Goal: Check status

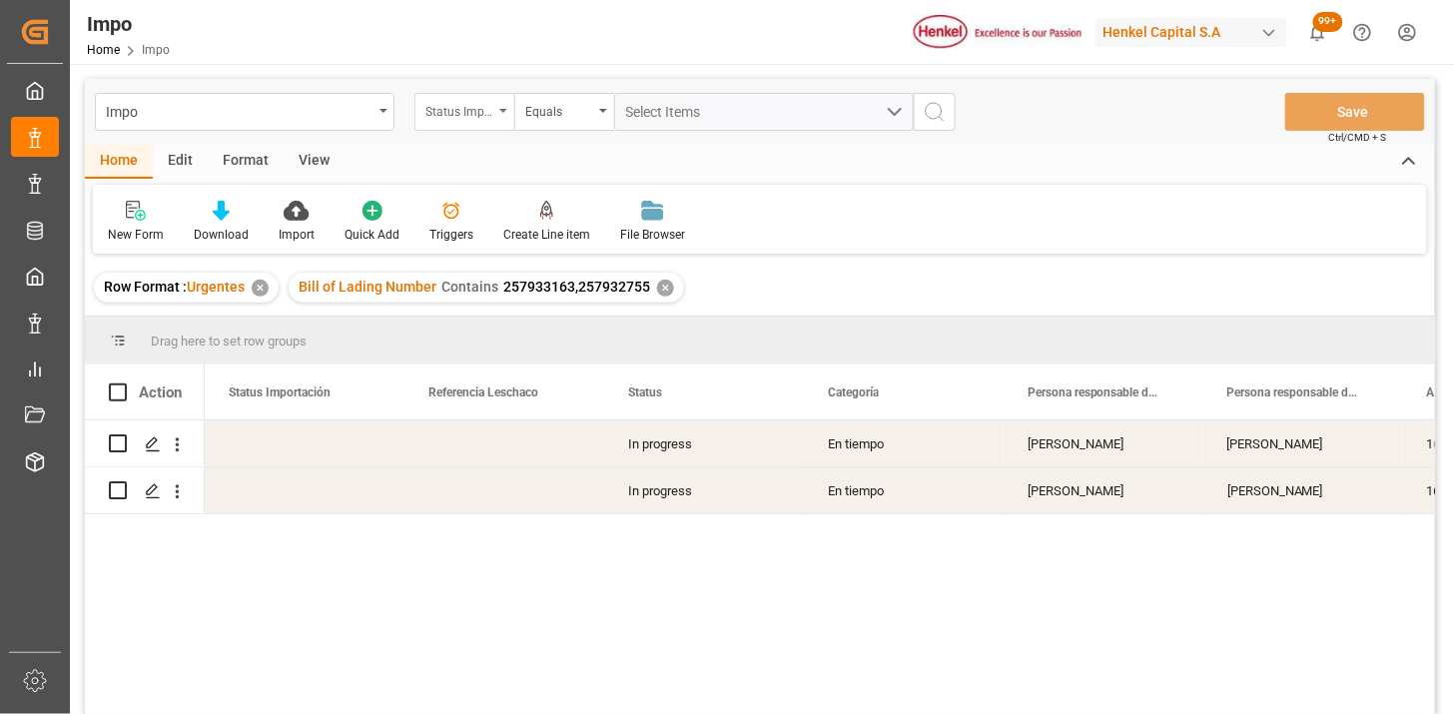
click at [477, 124] on div "Status Importación" at bounding box center [464, 112] width 100 height 38
type input "BIL"
drag, startPoint x: 510, startPoint y: 221, endPoint x: 625, endPoint y: 157, distance: 131.4
click at [517, 216] on div "Bill of Lading Number" at bounding box center [564, 204] width 298 height 42
drag, startPoint x: 651, startPoint y: 124, endPoint x: 663, endPoint y: 115, distance: 15.0
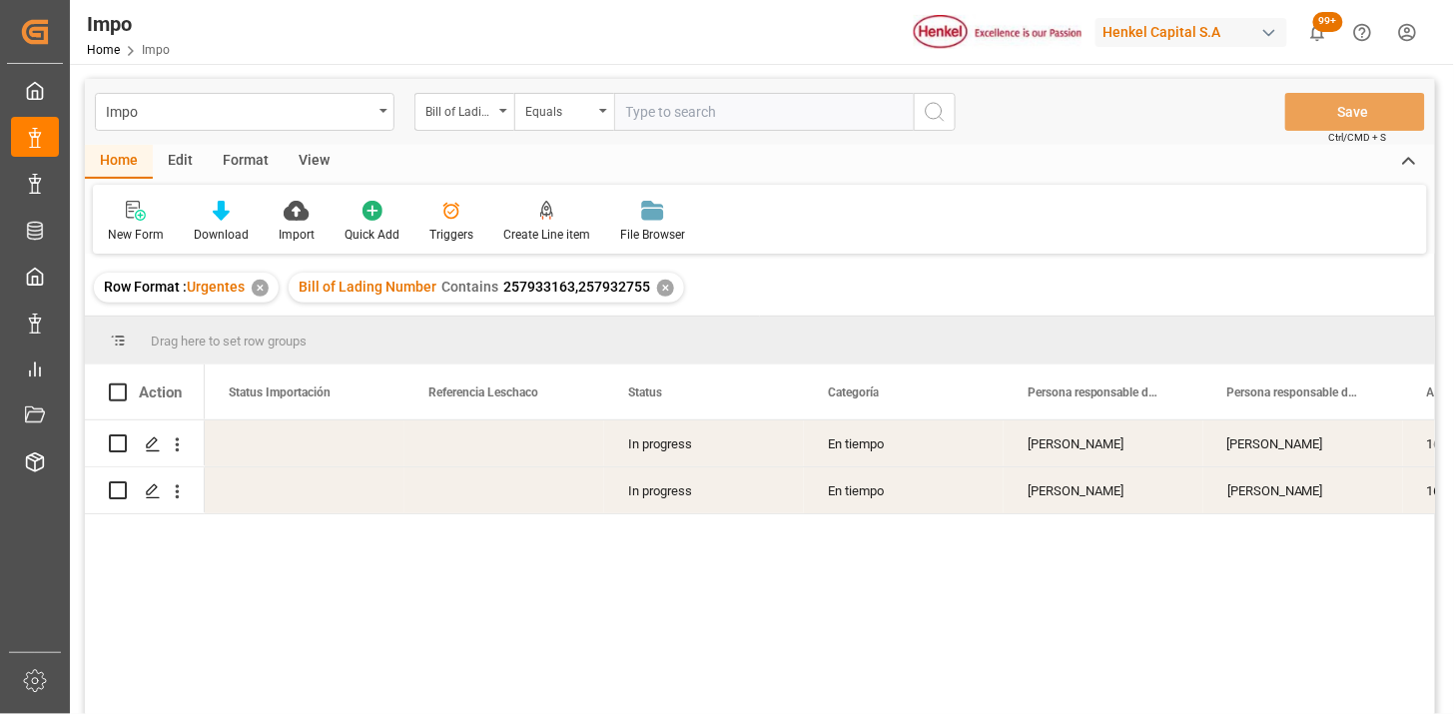
click at [654, 121] on input "text" at bounding box center [764, 112] width 300 height 38
type input "BCNA37202"
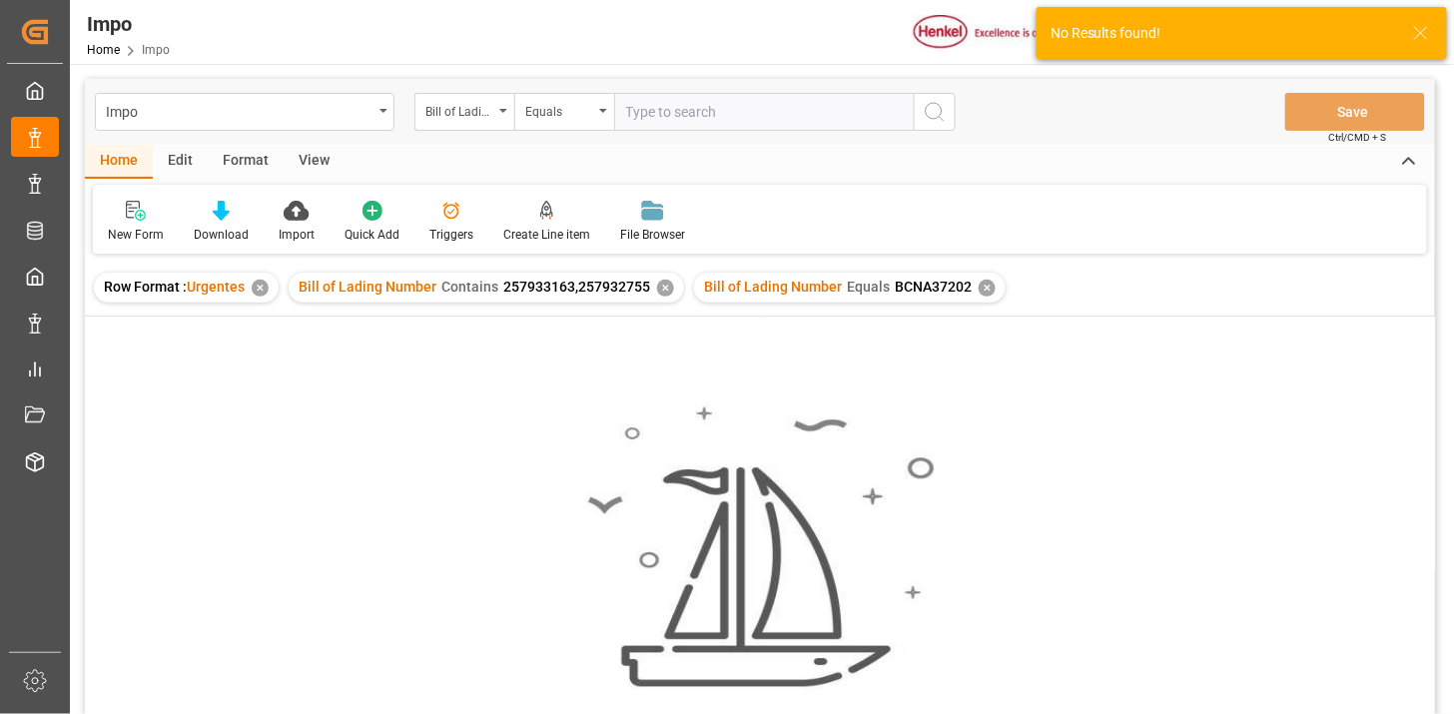
click at [671, 294] on div "Bill of Lading Number Contains 257933163,257932755 ✕" at bounding box center [486, 288] width 395 height 30
click at [666, 285] on div "✕" at bounding box center [665, 288] width 17 height 17
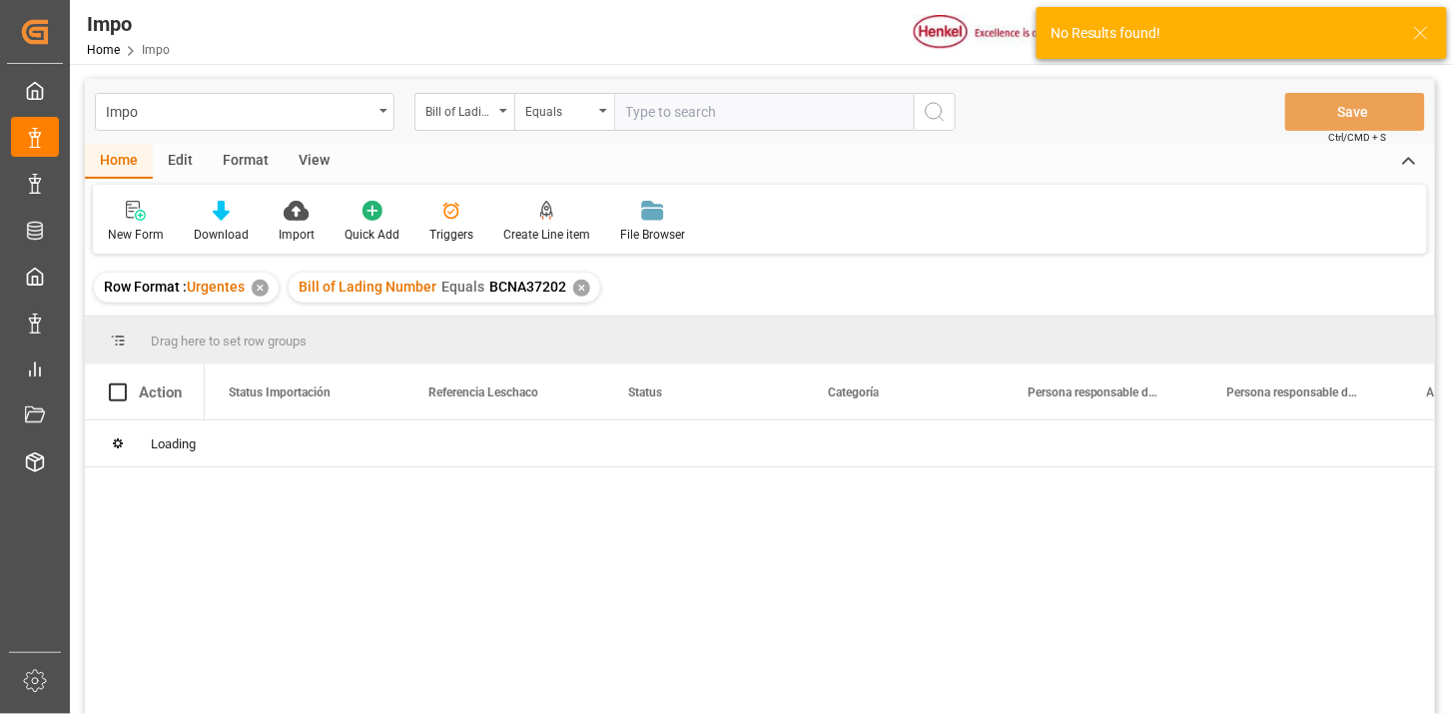
click at [318, 161] on div "View" at bounding box center [314, 162] width 61 height 34
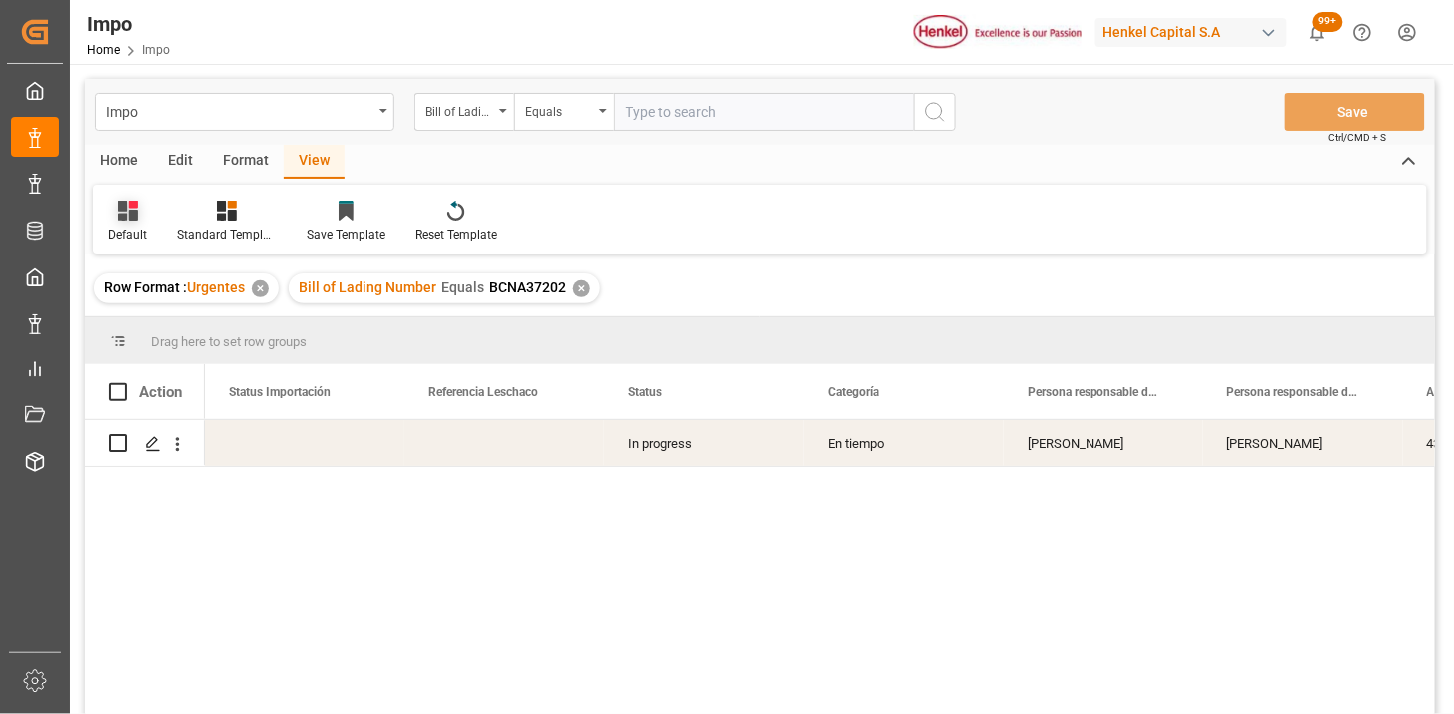
click at [131, 226] on div "Default" at bounding box center [127, 235] width 39 height 18
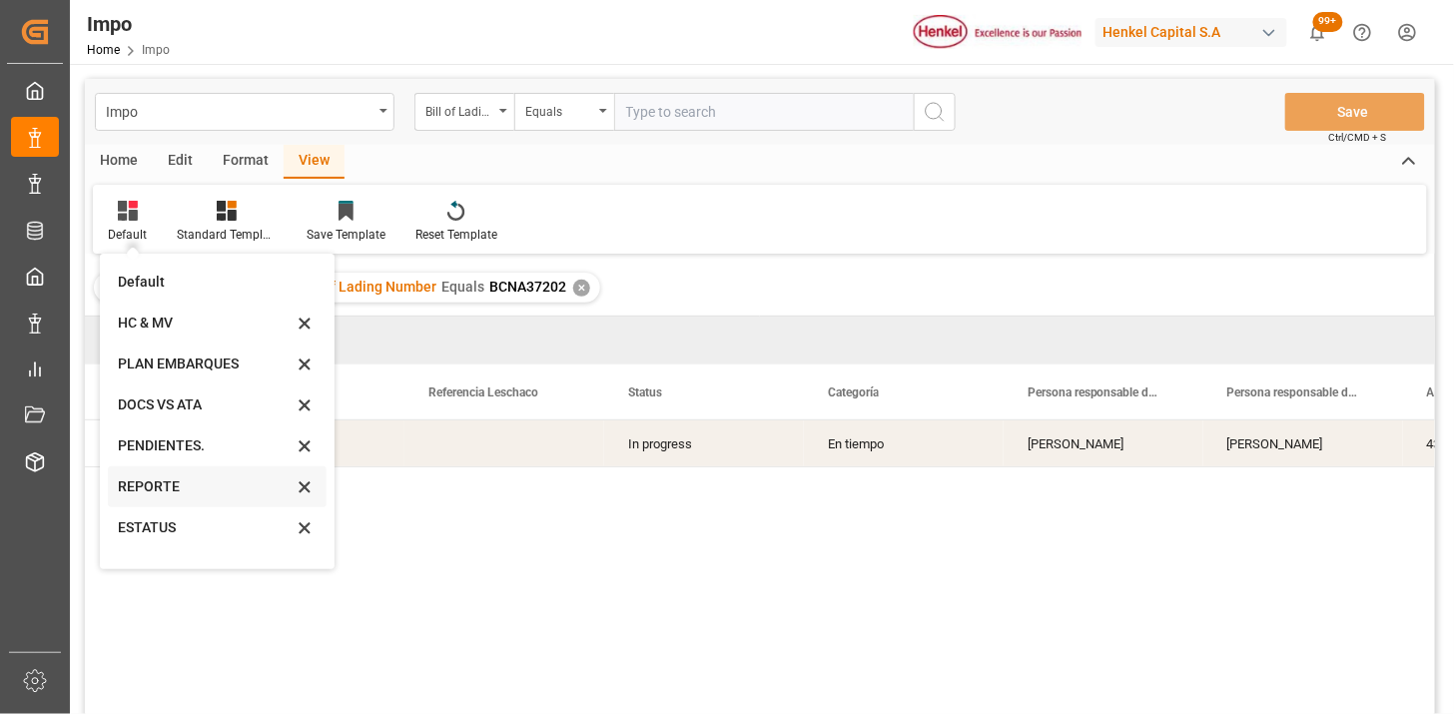
click at [160, 482] on div "REPORTE" at bounding box center [205, 486] width 175 height 21
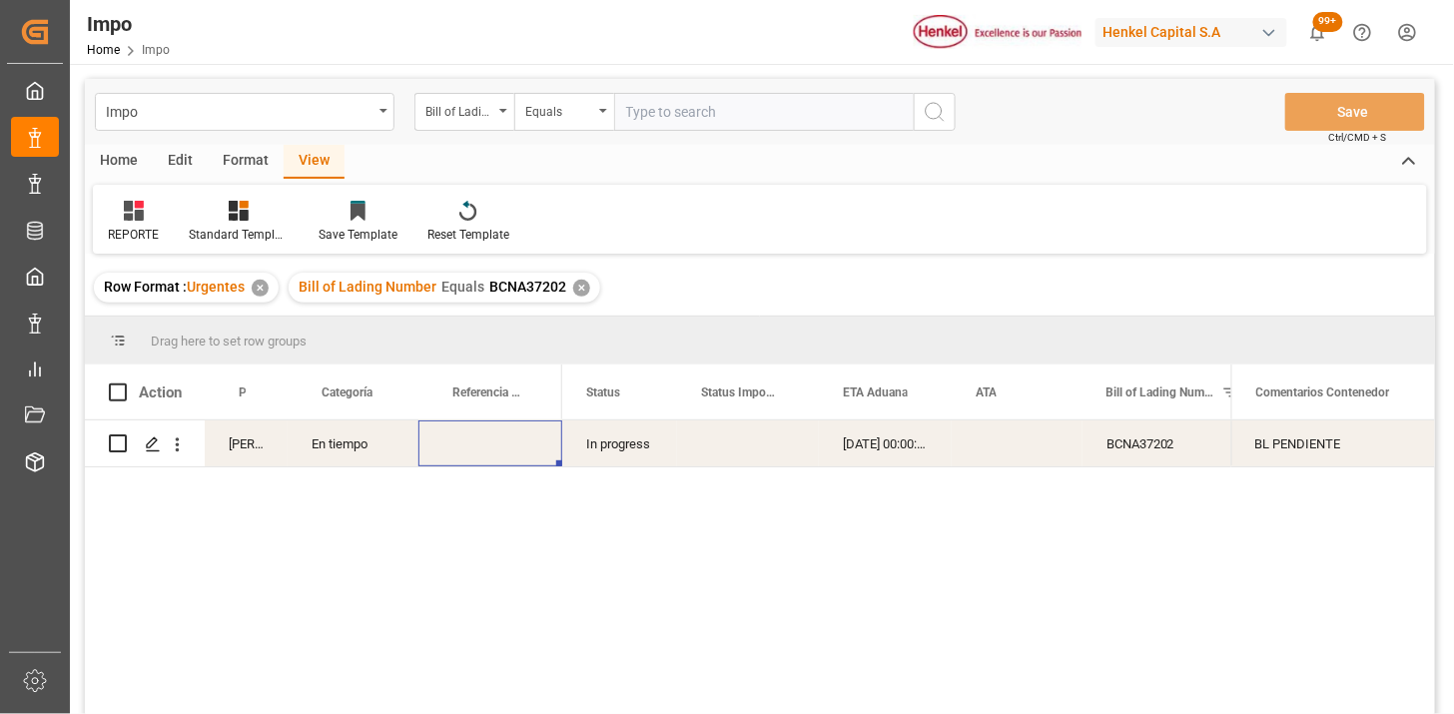
click at [432, 456] on div "Press SPACE to select this row." at bounding box center [490, 443] width 144 height 46
click at [487, 449] on div "Press SPACE to select this row." at bounding box center [490, 443] width 144 height 46
click at [487, 449] on input "Press SPACE to select this row." at bounding box center [490, 455] width 112 height 38
type input "250915080141"
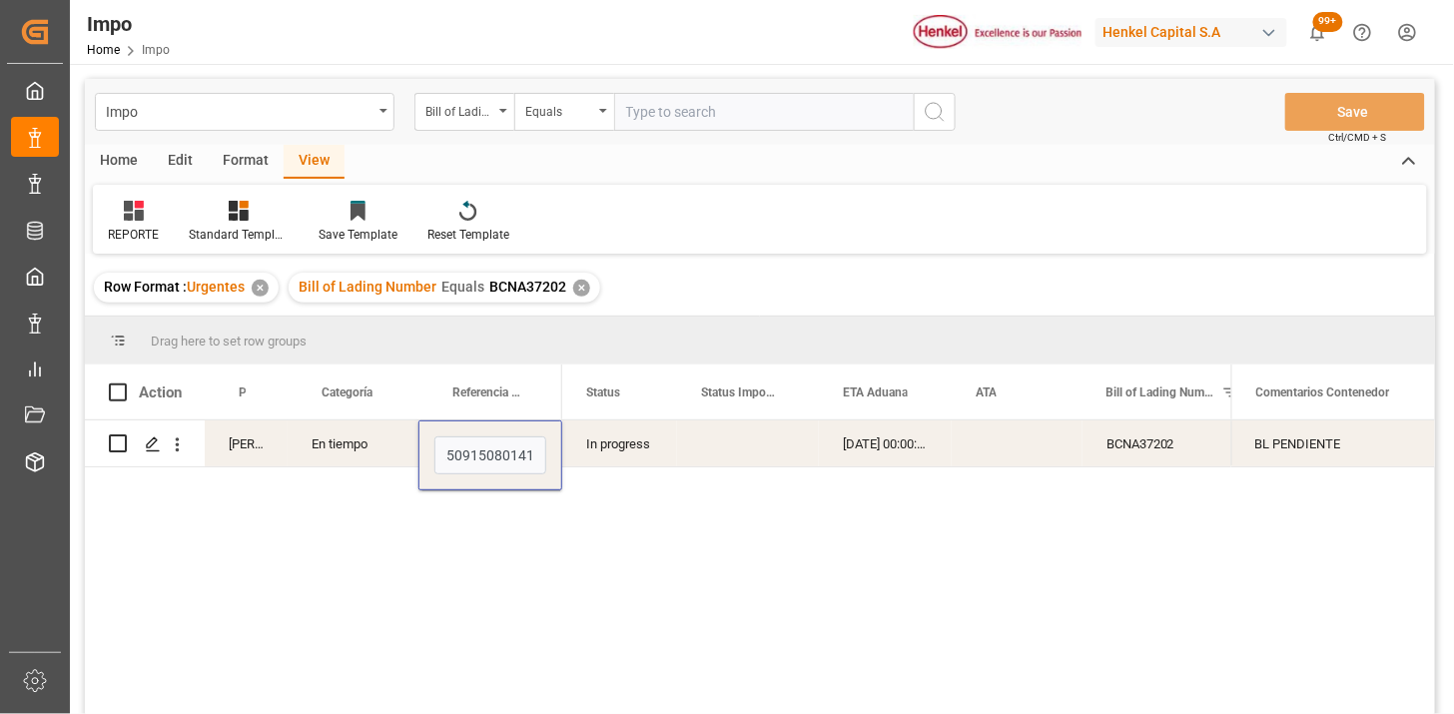
scroll to position [0, 5]
click at [731, 450] on div "Press SPACE to select this row." at bounding box center [748, 443] width 142 height 46
click at [442, 107] on div "Bill of Lading Number" at bounding box center [459, 109] width 68 height 23
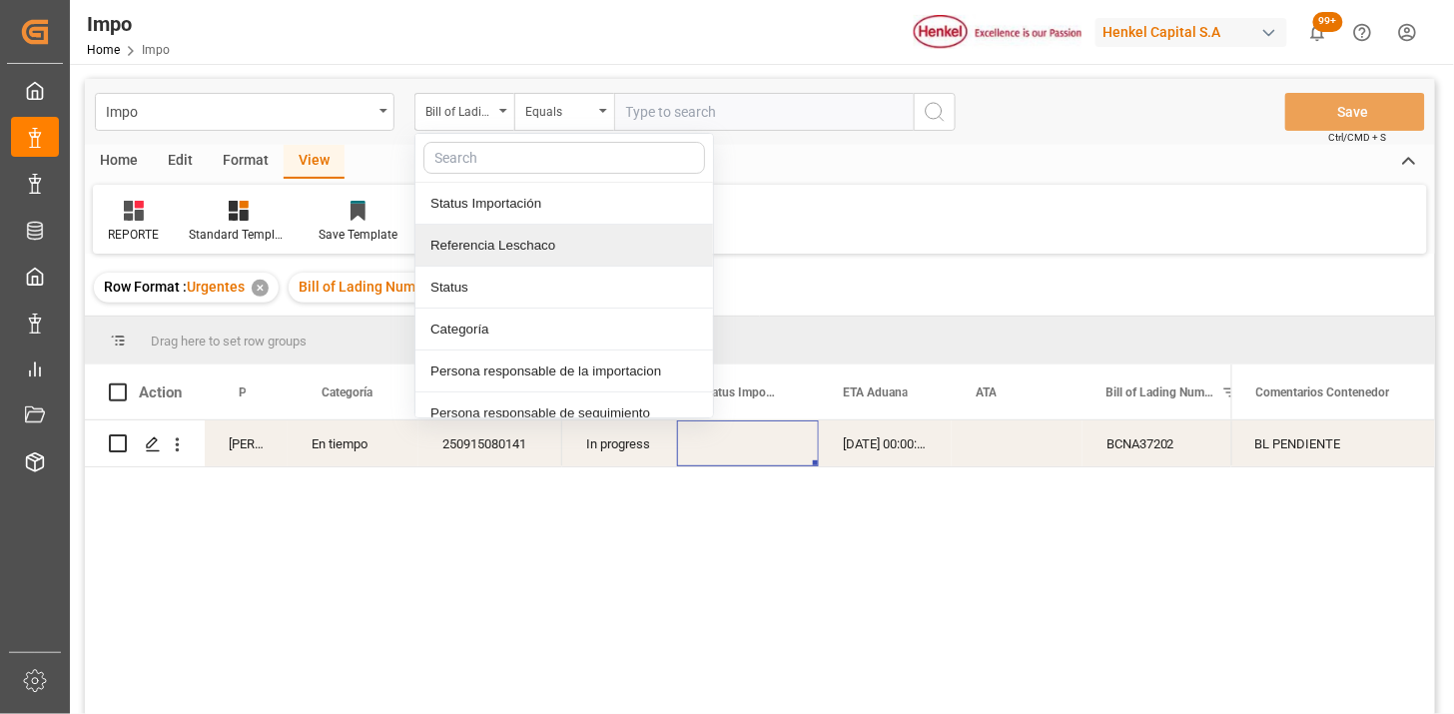
click at [504, 230] on div "Referencia Leschaco" at bounding box center [564, 246] width 298 height 42
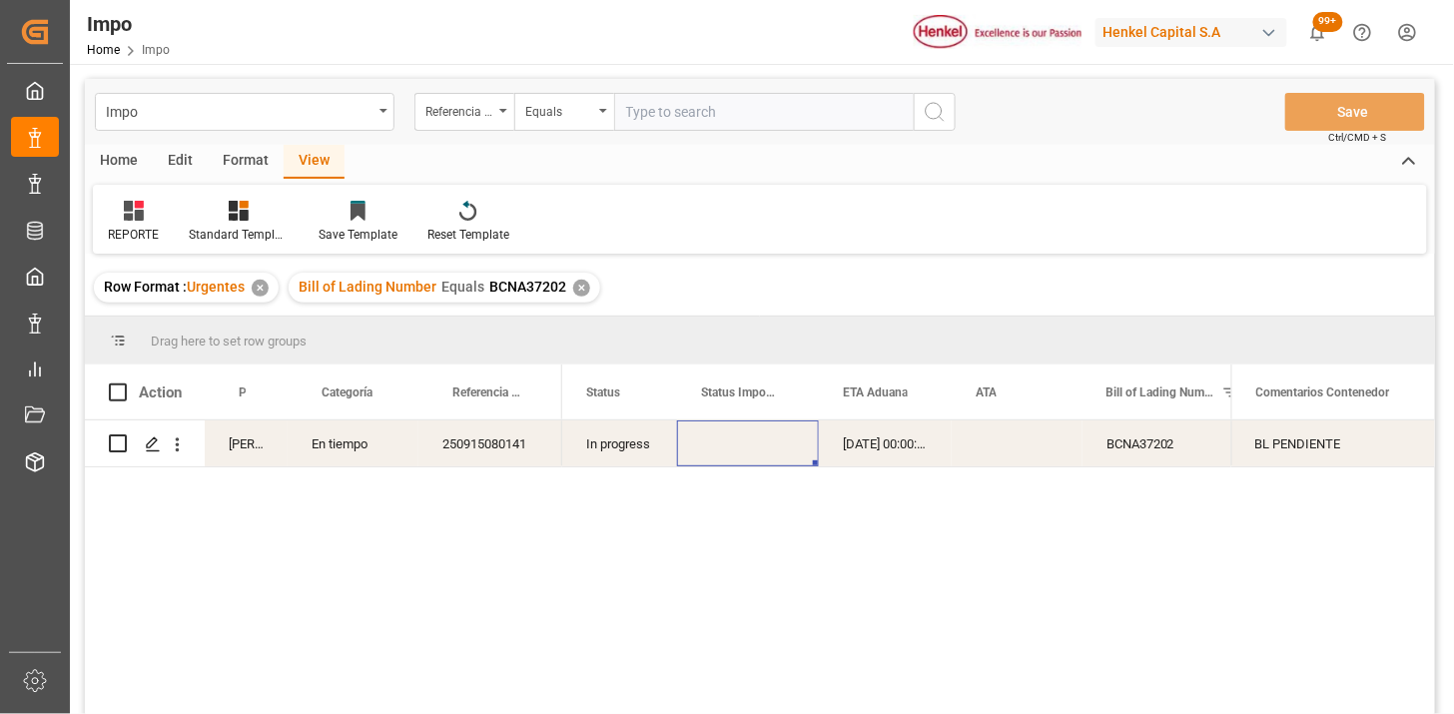
click at [636, 122] on input "text" at bounding box center [764, 112] width 300 height 38
paste input "250915080026"
type input "250915080026"
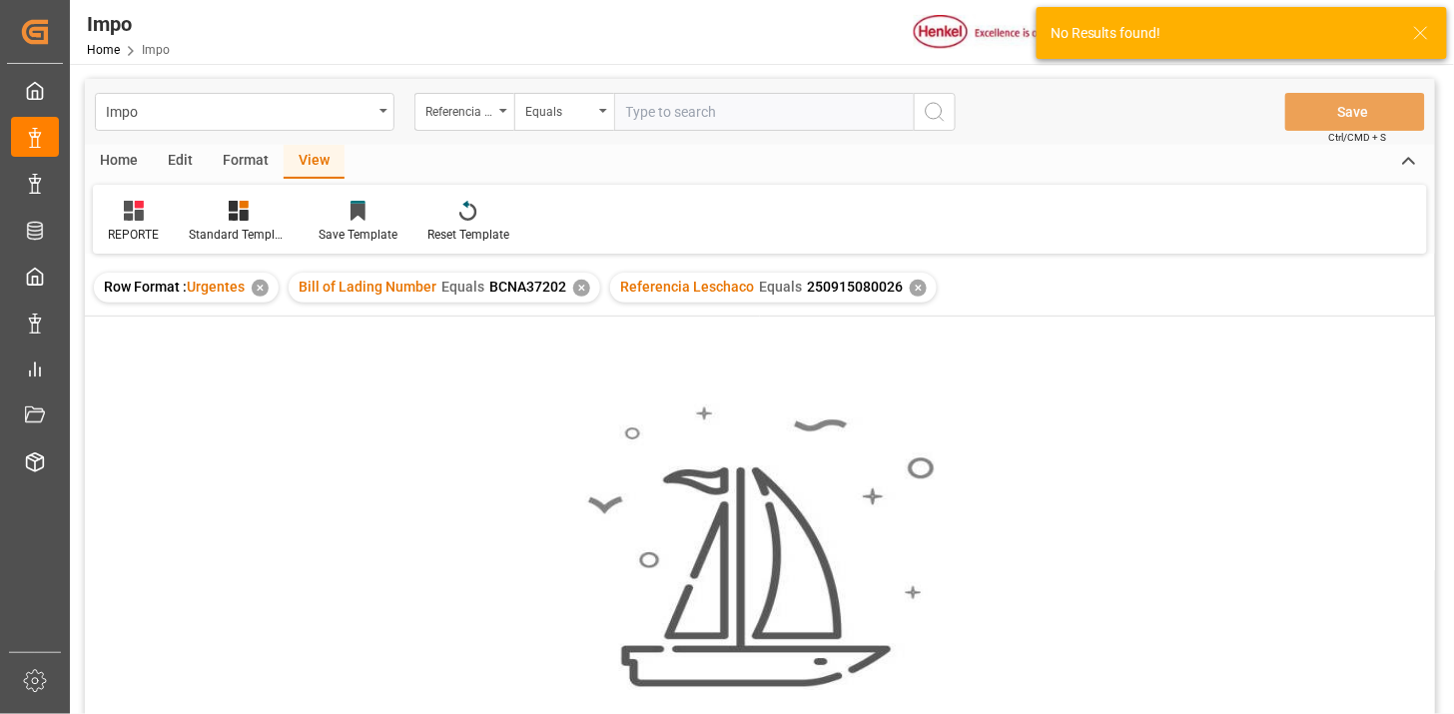
click at [581, 288] on div "✕" at bounding box center [581, 288] width 17 height 17
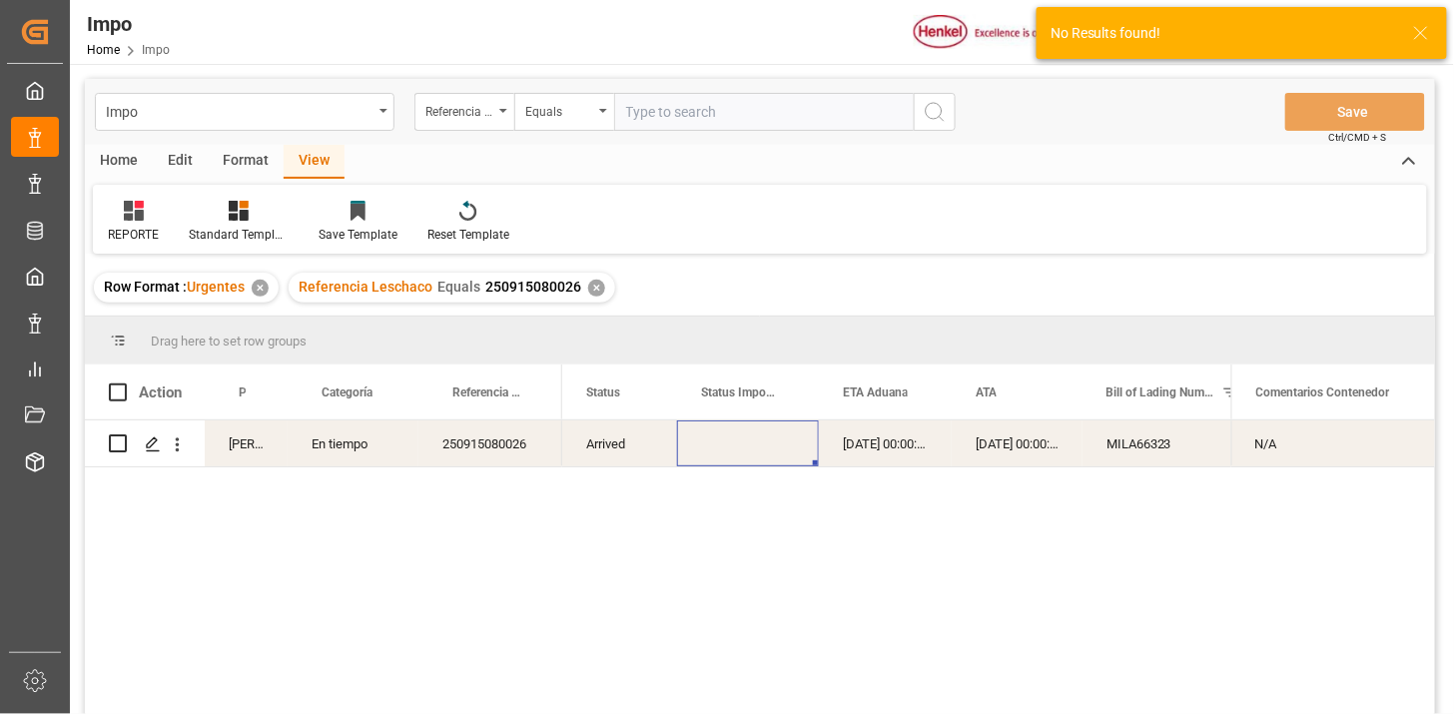
click at [870, 442] on div "[DATE] 00:00:00" at bounding box center [885, 443] width 133 height 46
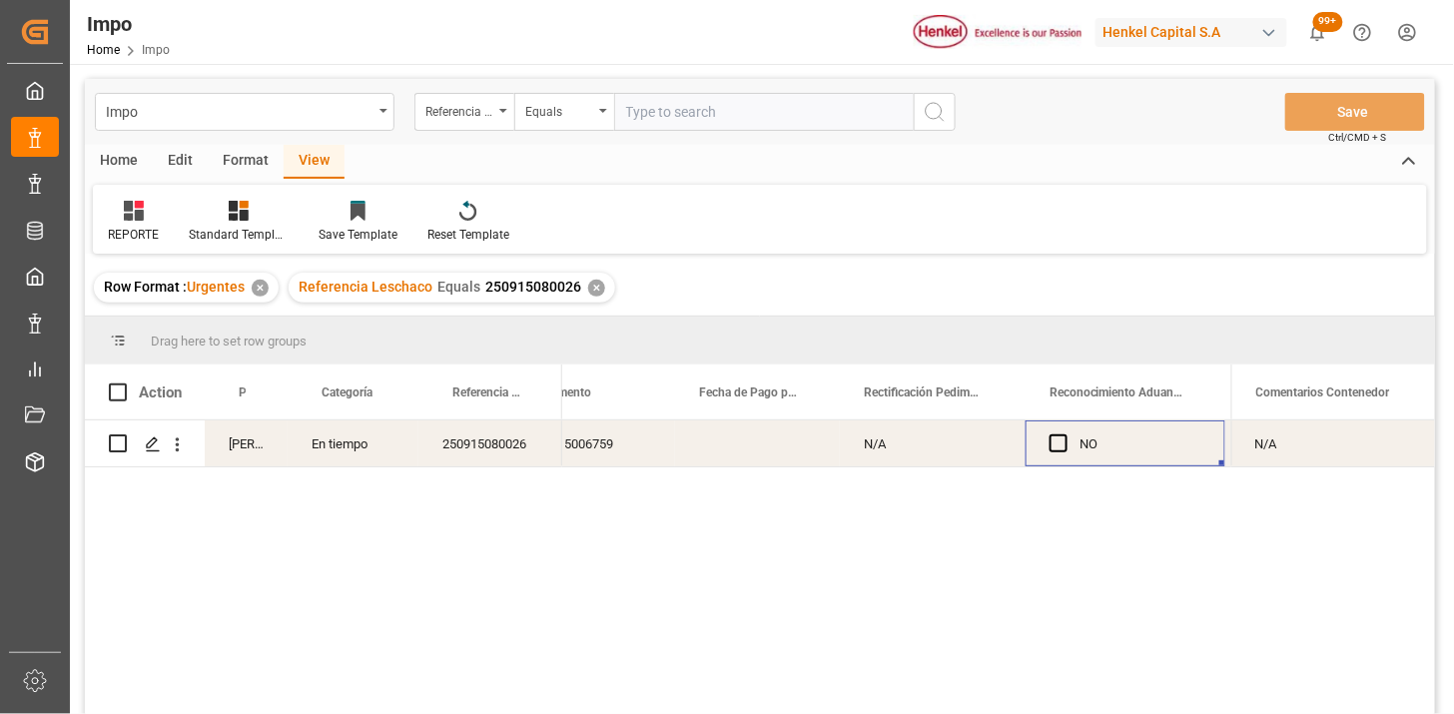
scroll to position [0, 1686]
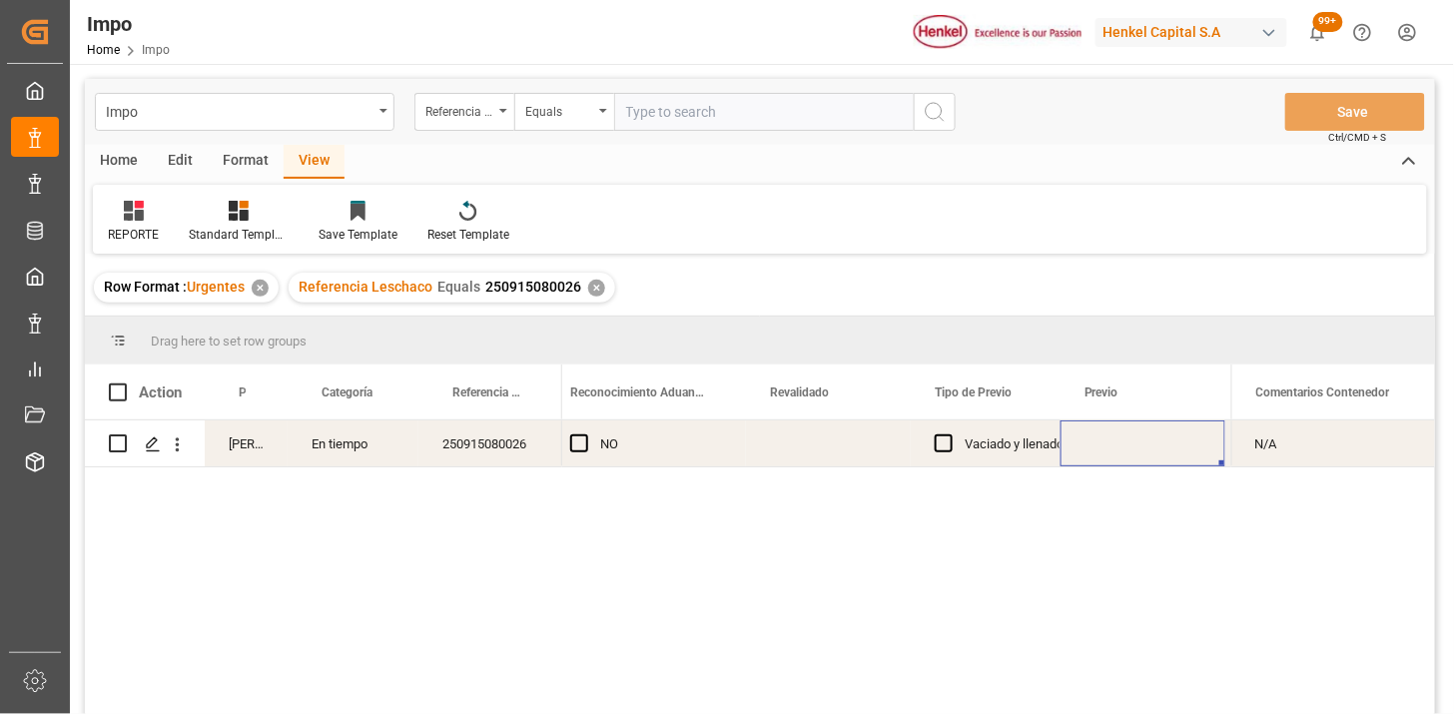
click at [815, 449] on div "Press SPACE to select this row." at bounding box center [828, 443] width 165 height 46
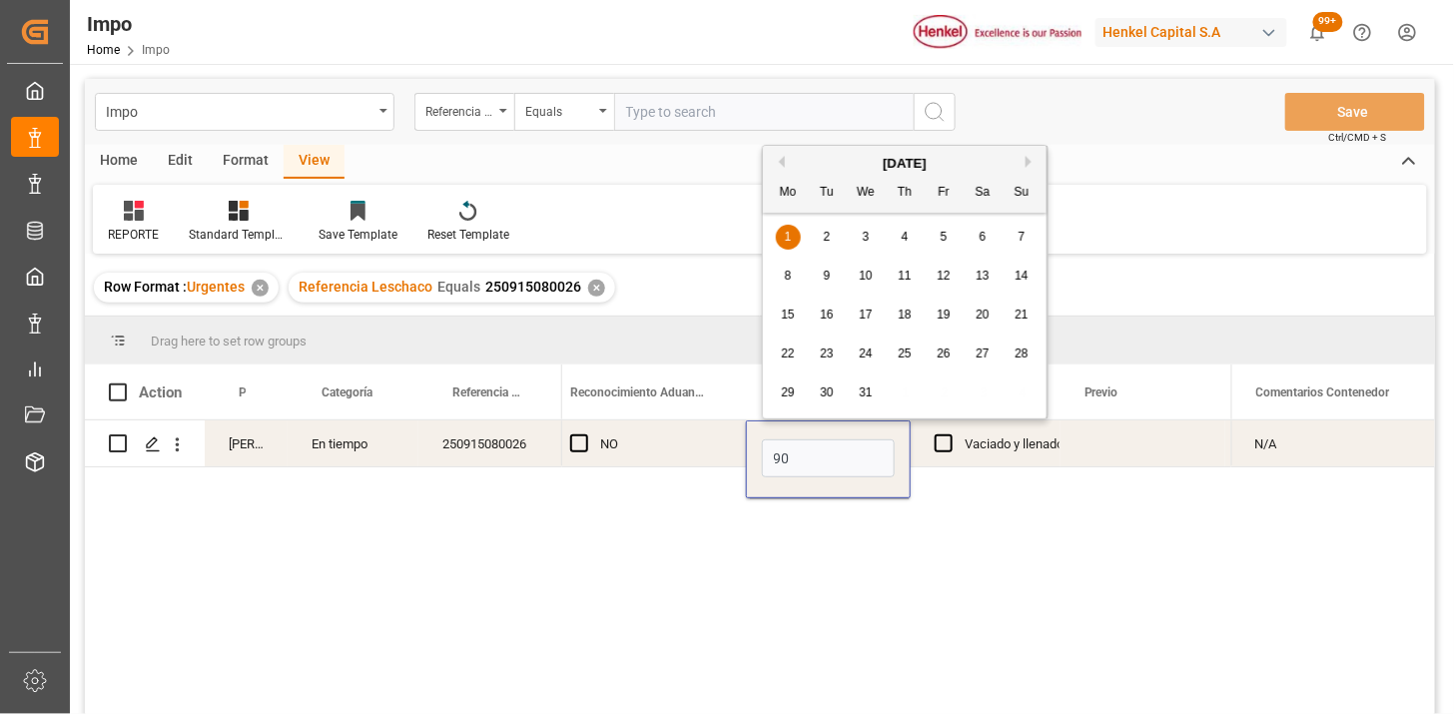
type input "9"
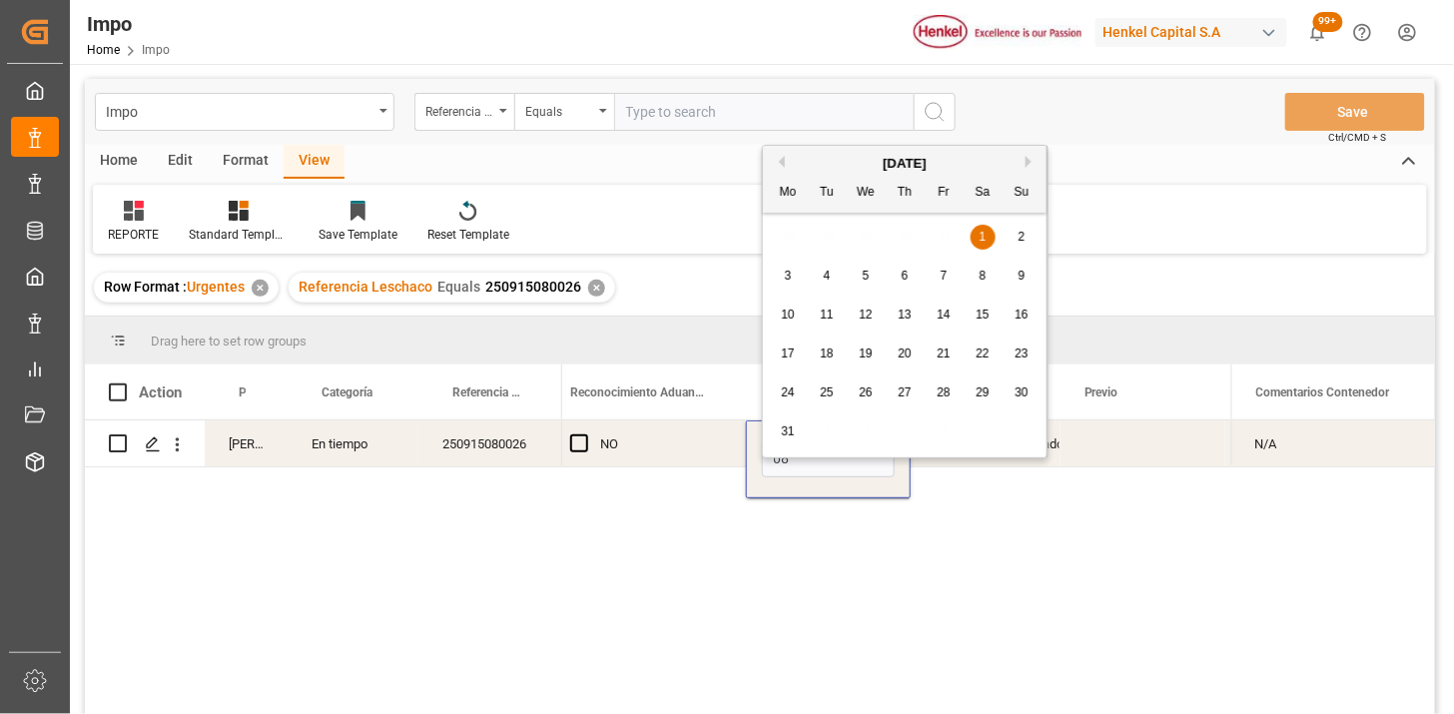
type input "[DATE]"
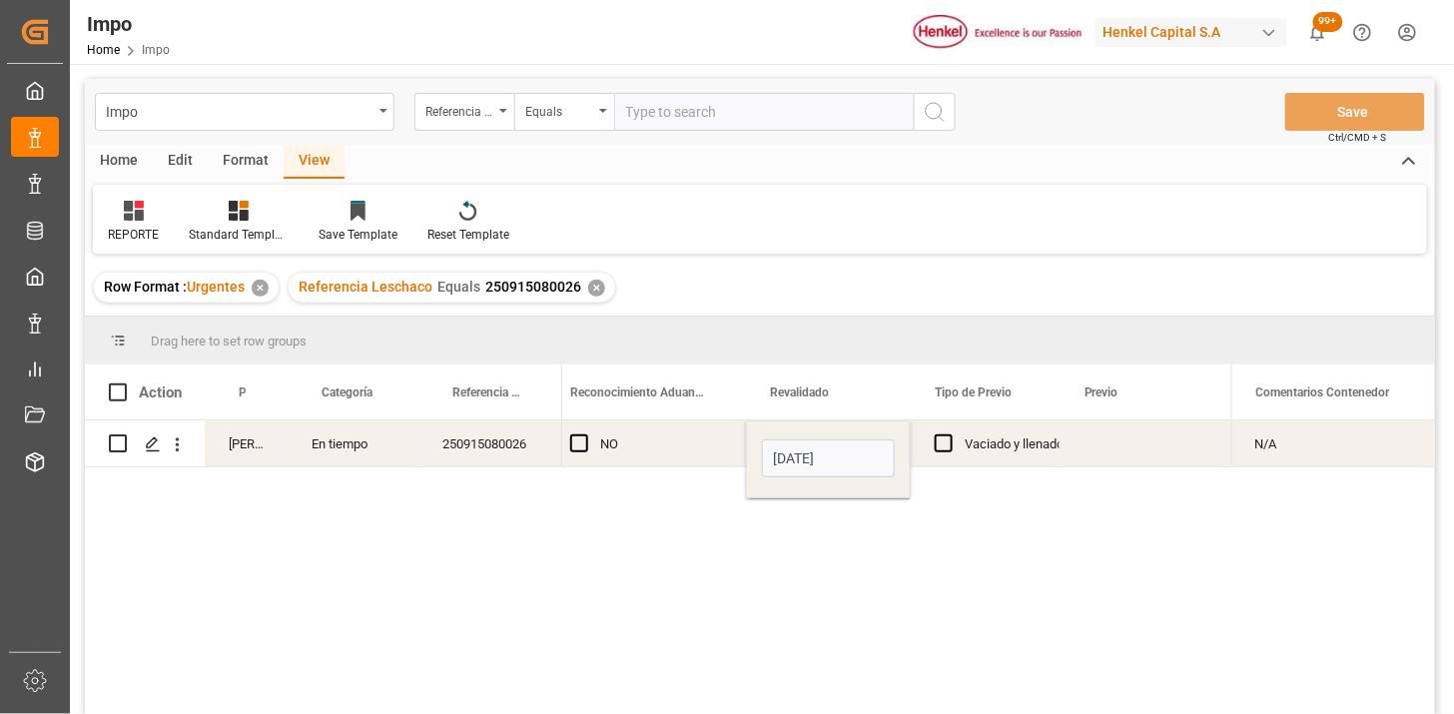
click at [1103, 454] on div "Press SPACE to select this row." at bounding box center [1143, 443] width 165 height 46
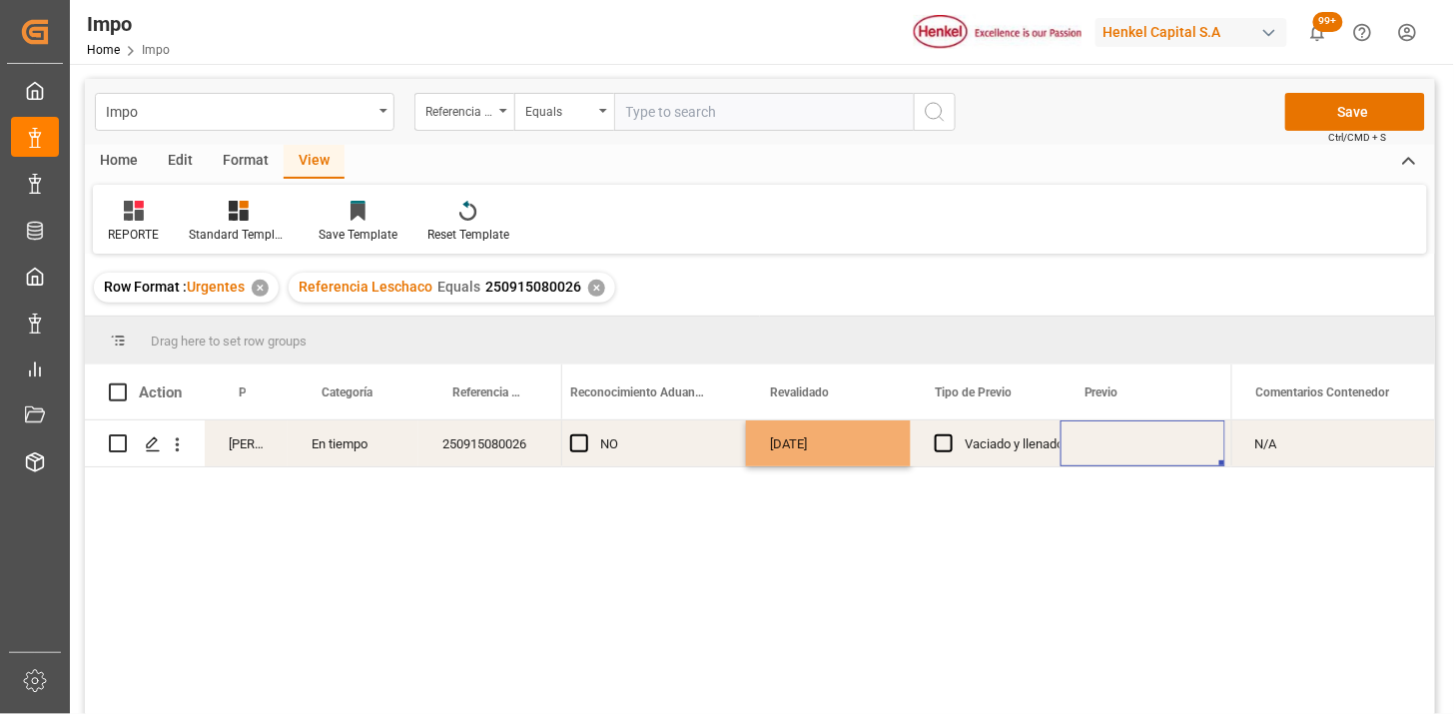
click at [1103, 454] on div "Press SPACE to select this row." at bounding box center [1143, 443] width 165 height 46
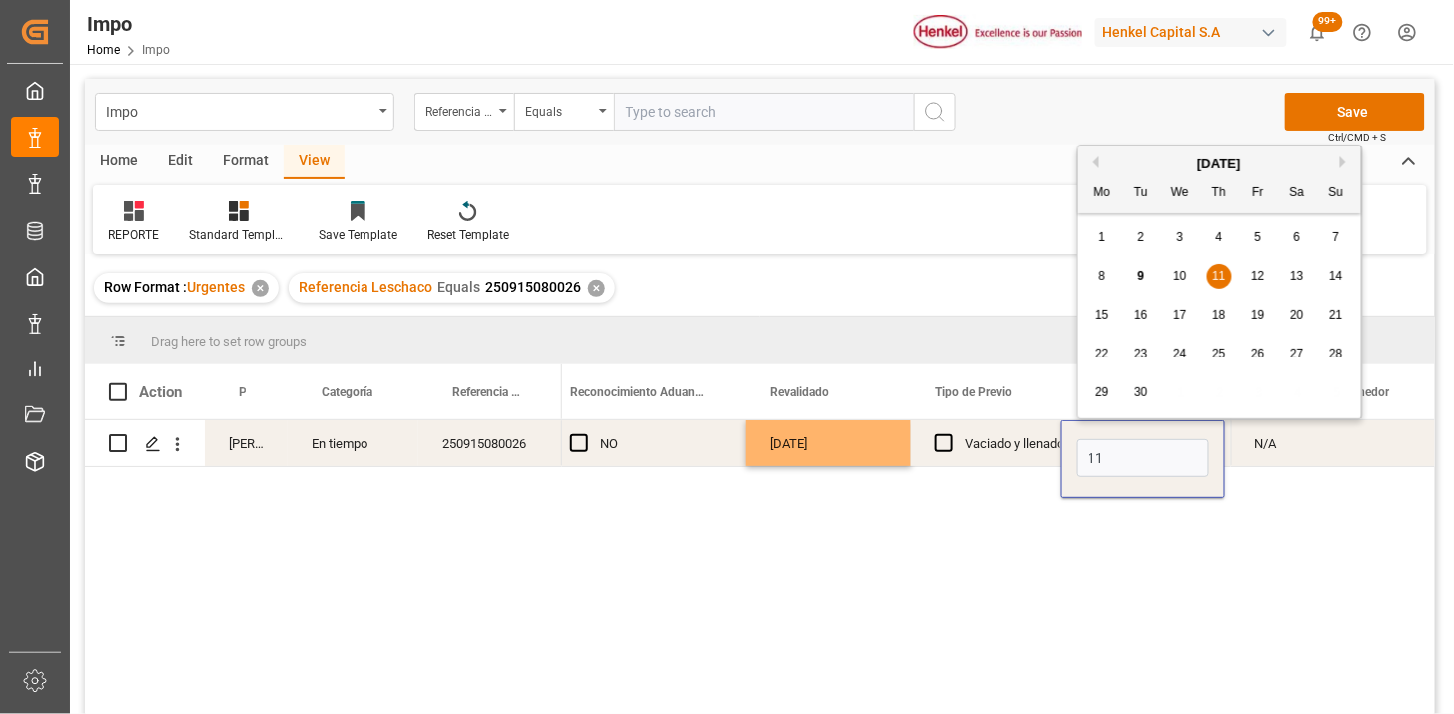
type input "[DATE]"
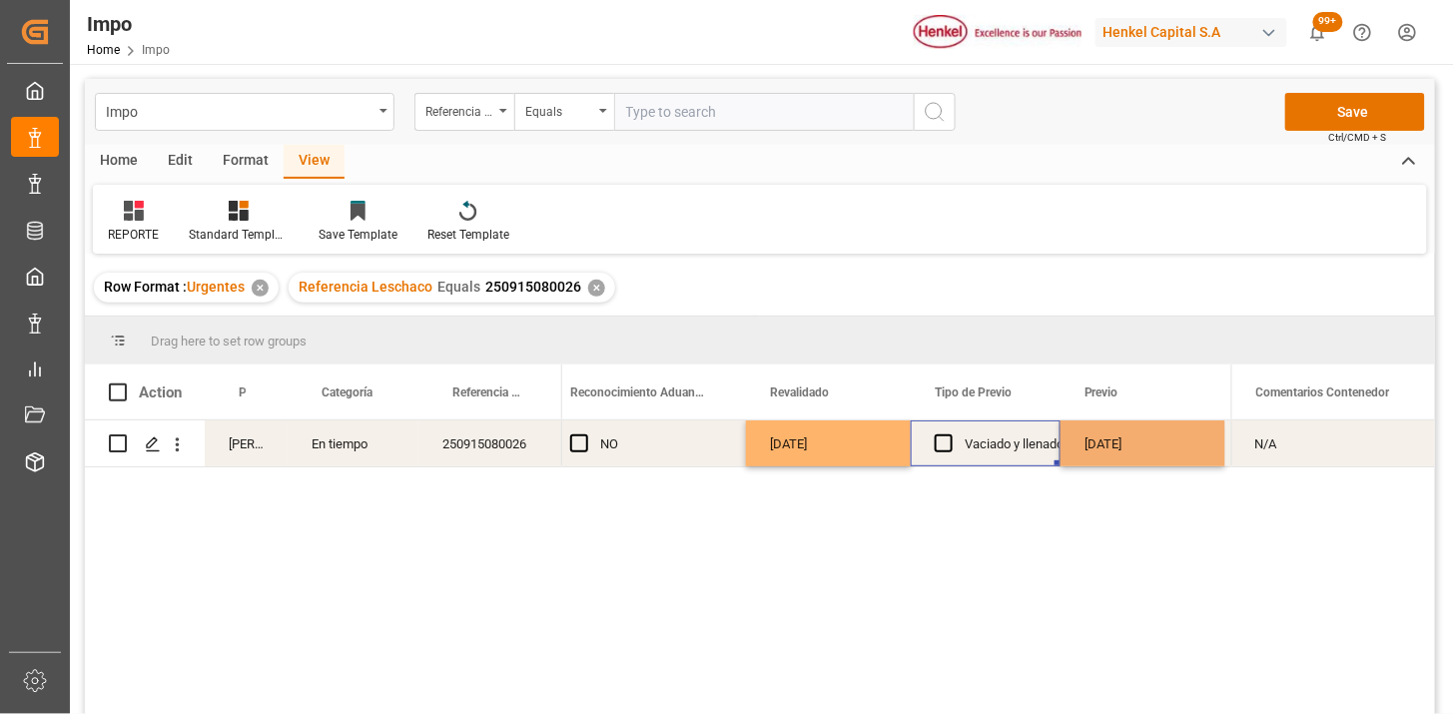
click at [1019, 443] on div "Vaciado y llenado" at bounding box center [1014, 444] width 99 height 46
